Goal: Task Accomplishment & Management: Manage account settings

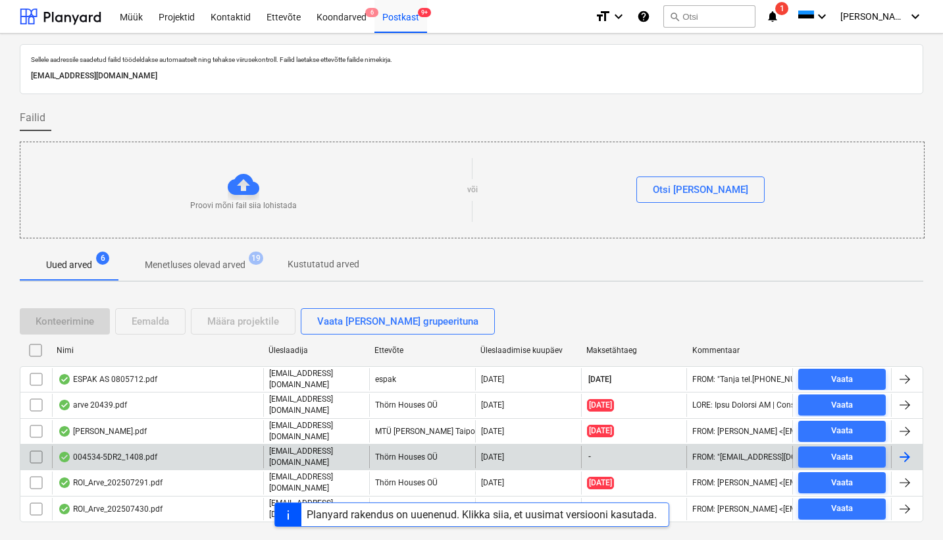
click at [134, 455] on div "004534-5DR2_1408.pdf" at bounding box center [107, 457] width 99 height 11
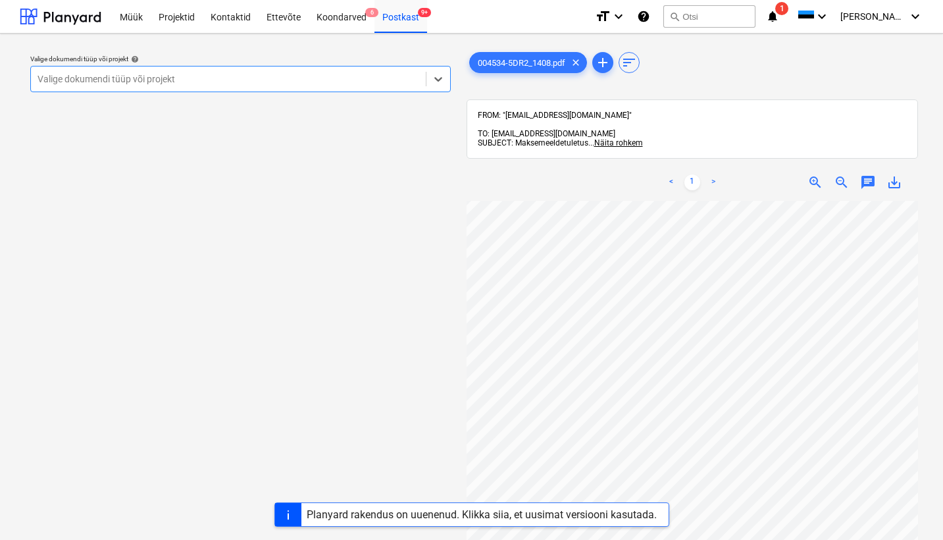
scroll to position [178, 42]
click at [398, 13] on div "Postkast 9+" at bounding box center [401, 16] width 53 height 34
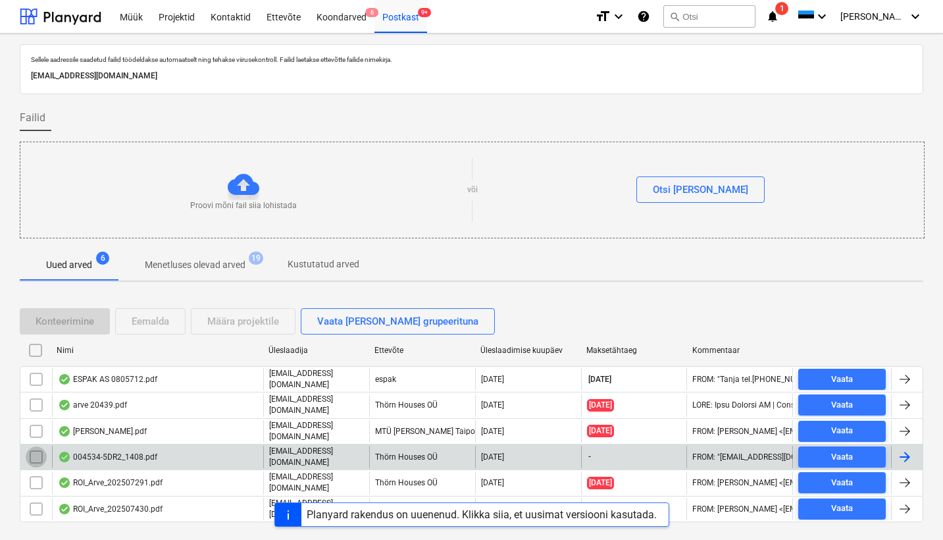
click at [38, 451] on input "checkbox" at bounding box center [36, 456] width 21 height 21
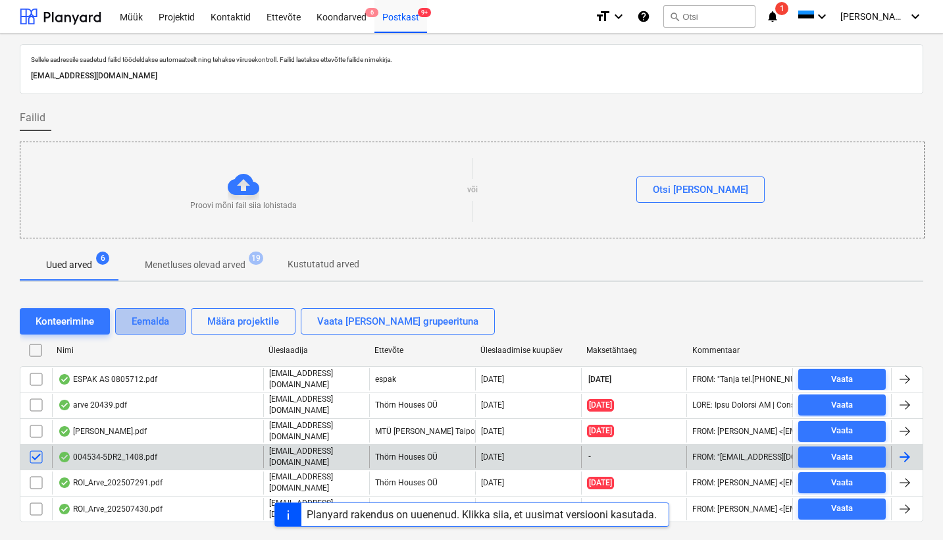
click at [162, 328] on div "Eemalda" at bounding box center [151, 321] width 38 height 17
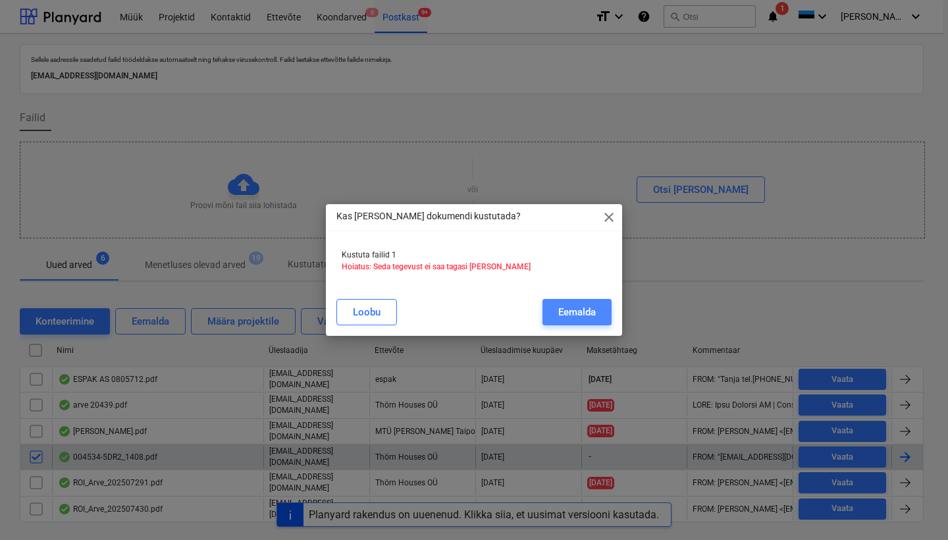
click at [579, 316] on div "Eemalda" at bounding box center [577, 312] width 38 height 17
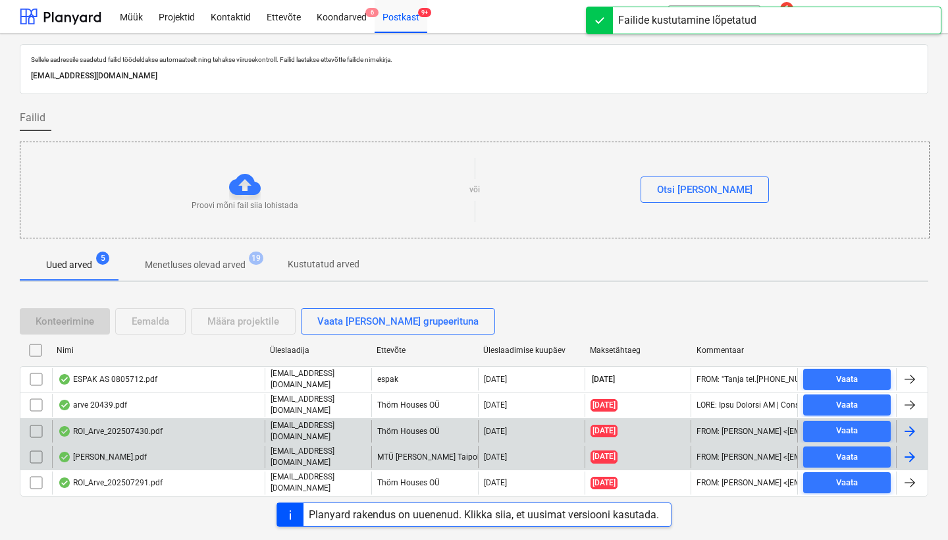
click at [144, 431] on div "ROI_Arve_202507430.pdf" at bounding box center [110, 431] width 105 height 11
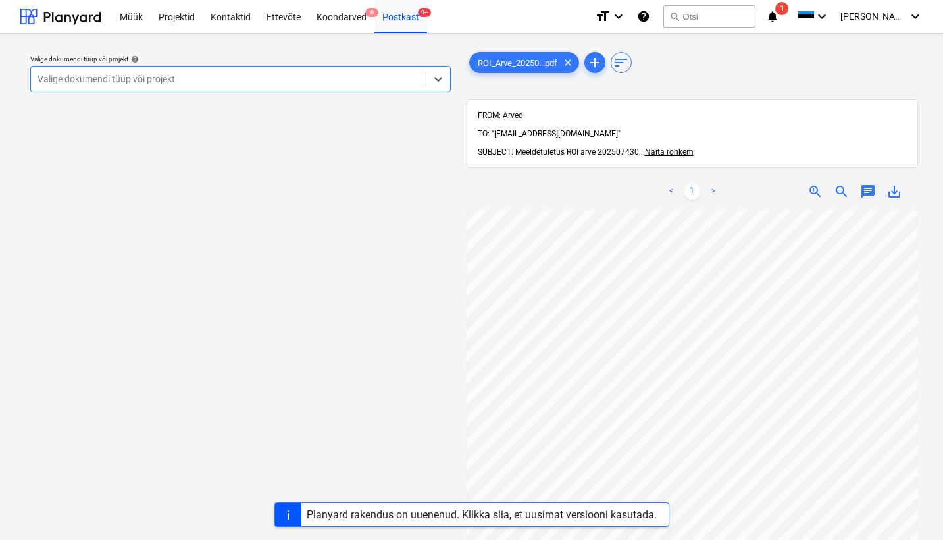
scroll to position [1, 0]
click at [671, 147] on span "Näita rohkem" at bounding box center [669, 151] width 49 height 9
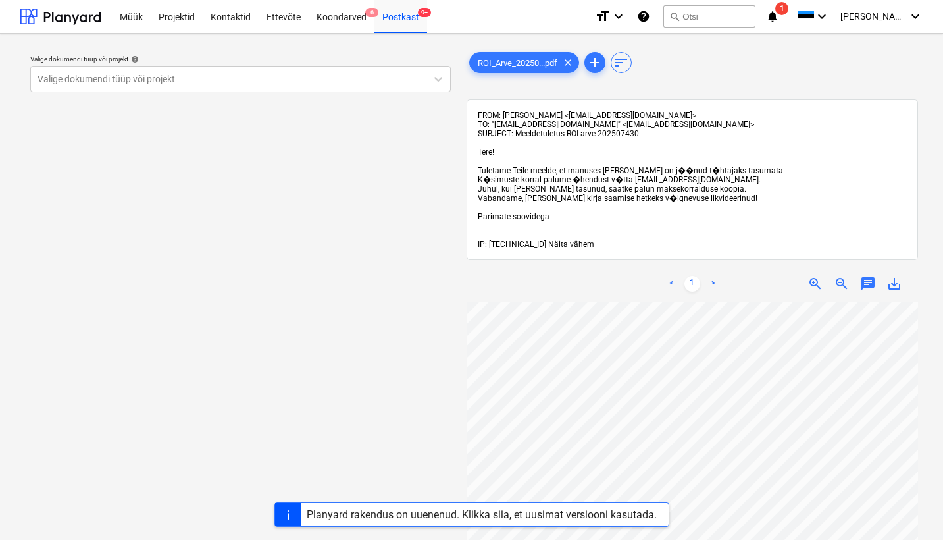
scroll to position [0, 0]
click at [397, 22] on div "Postkast 9+" at bounding box center [401, 16] width 53 height 34
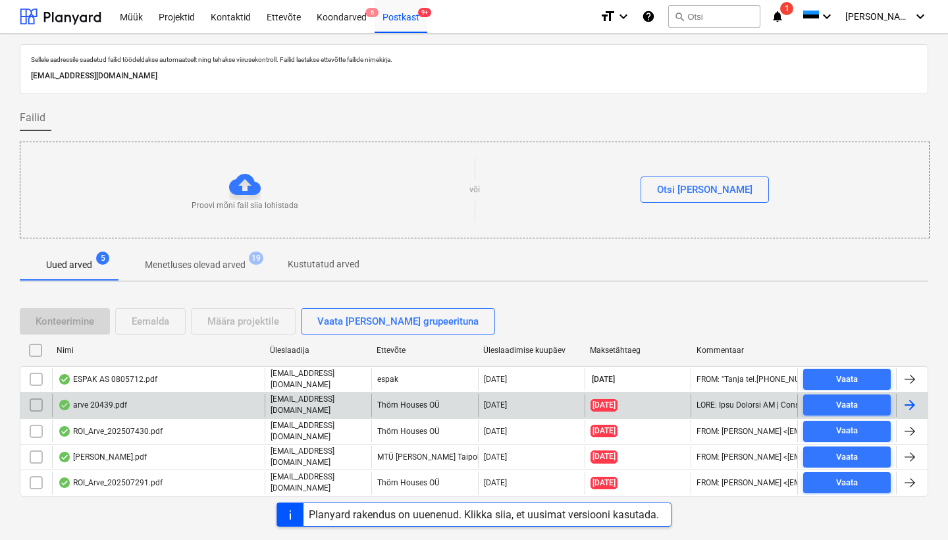
click at [107, 402] on div "arve 20439.pdf" at bounding box center [92, 405] width 69 height 11
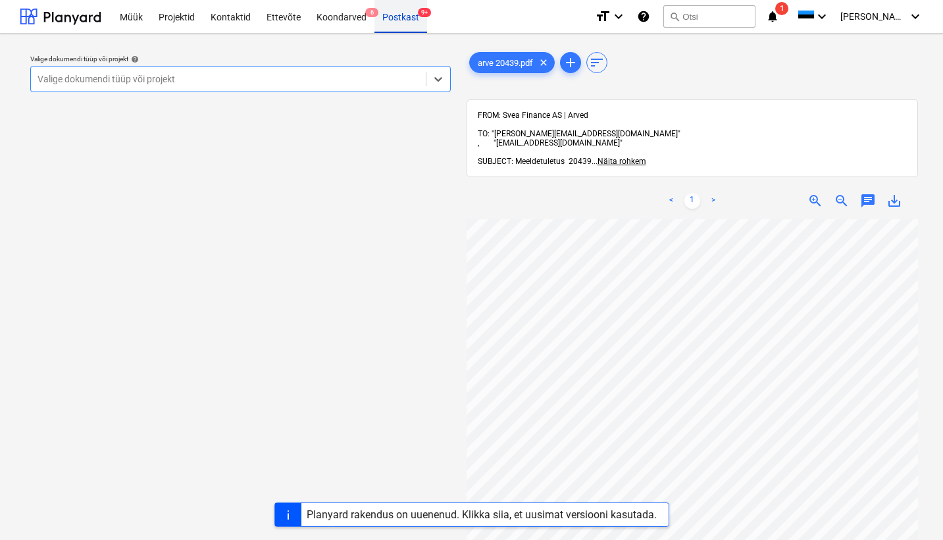
click at [399, 16] on div "Postkast 9+" at bounding box center [401, 16] width 53 height 34
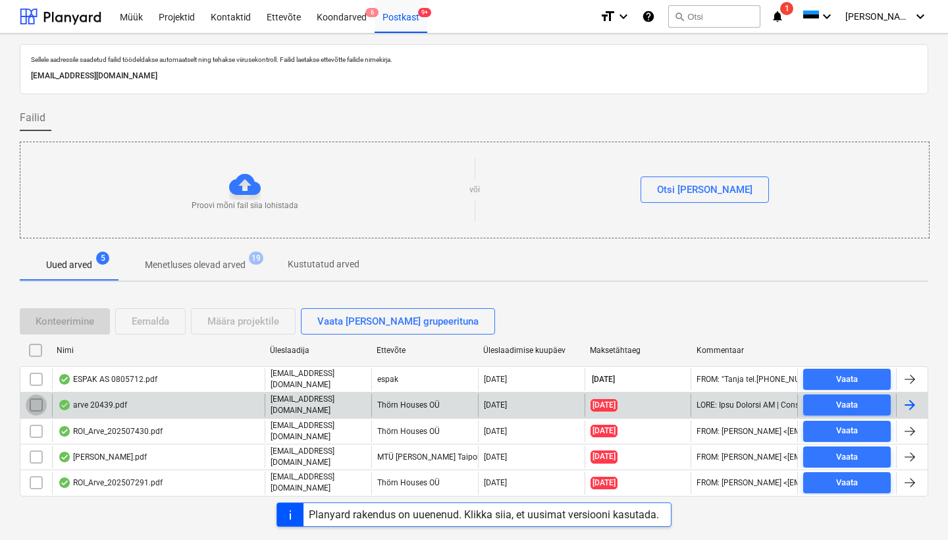
click at [38, 399] on input "checkbox" at bounding box center [36, 404] width 21 height 21
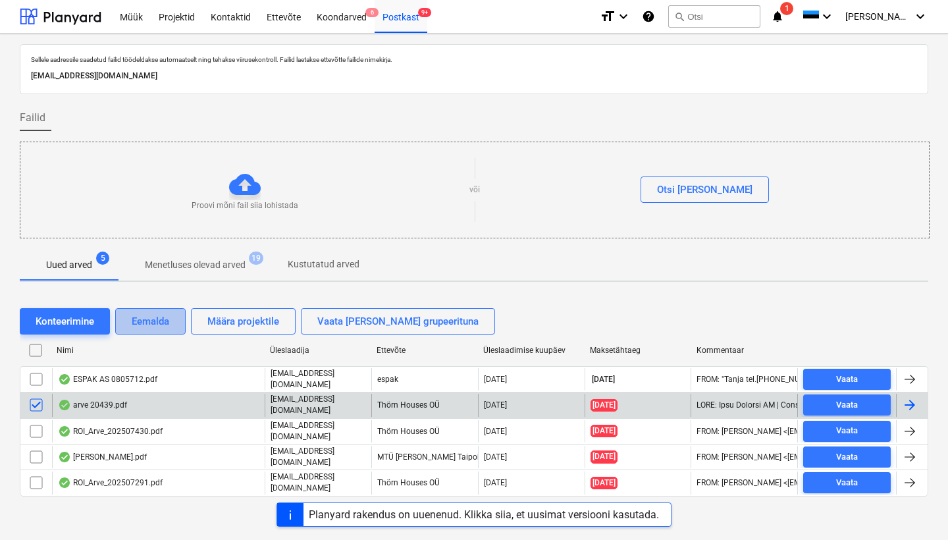
click at [147, 324] on div "Eemalda" at bounding box center [151, 321] width 38 height 17
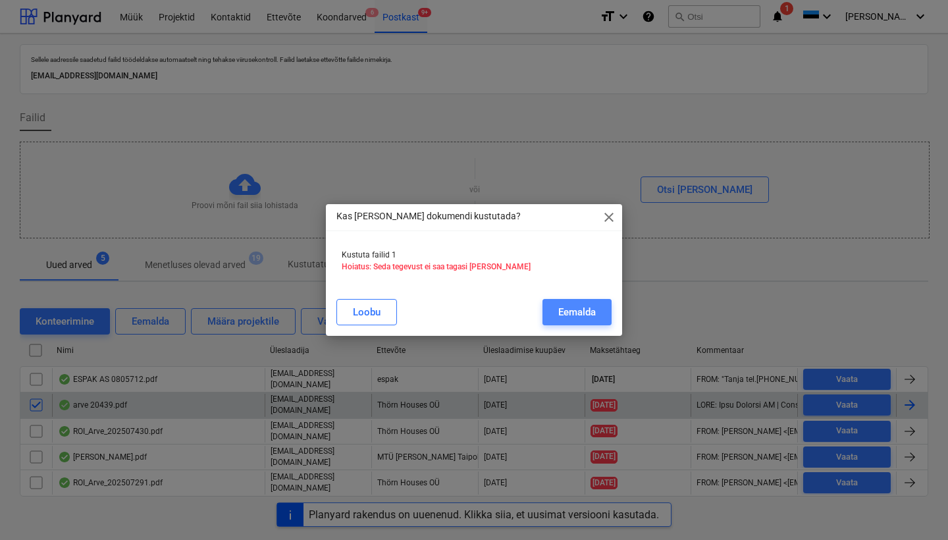
click at [585, 323] on button "Eemalda" at bounding box center [577, 312] width 69 height 26
